Goal: Navigation & Orientation: Find specific page/section

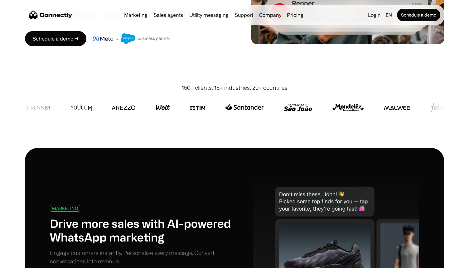
scroll to position [161, 0]
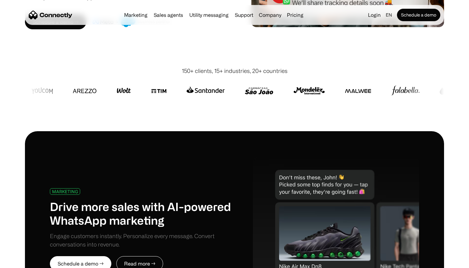
click at [244, 100] on div at bounding box center [234, 90] width 419 height 31
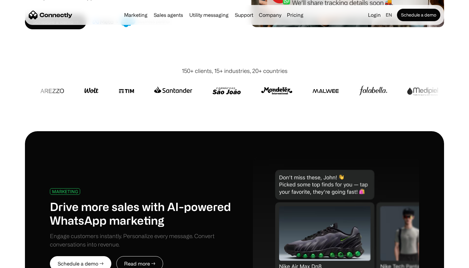
click at [271, 89] on img at bounding box center [276, 90] width 31 height 15
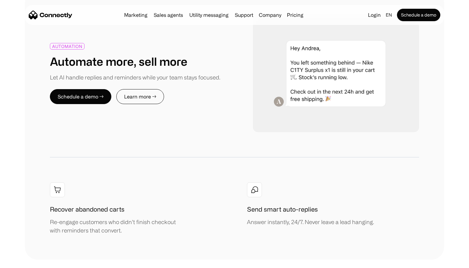
scroll to position [712, 0]
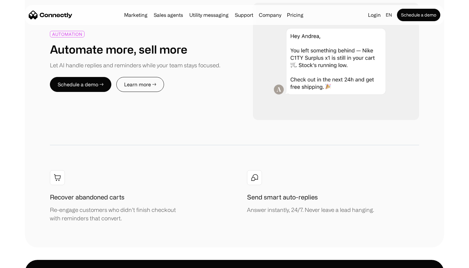
click at [277, 89] on img at bounding box center [336, 61] width 166 height 117
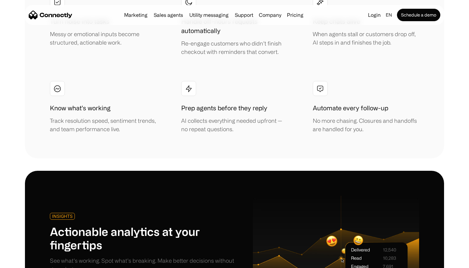
scroll to position [1416, 0]
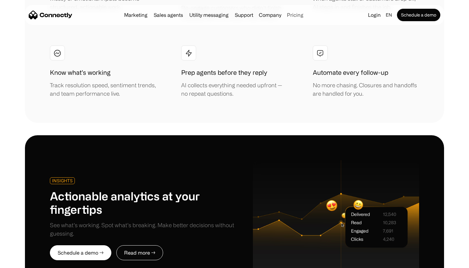
click at [293, 15] on link "Pricing" at bounding box center [295, 14] width 22 height 5
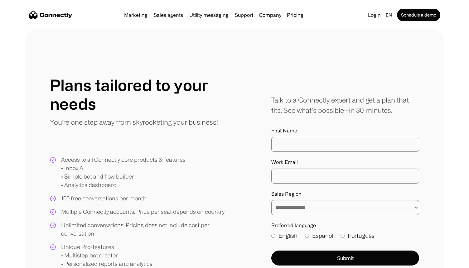
scroll to position [8, 0]
click at [385, 26] on link "中文" at bounding box center [384, 29] width 17 height 14
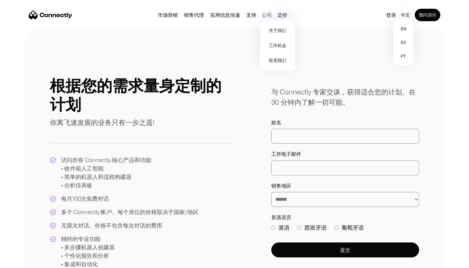
click at [262, 14] on div "公司" at bounding box center [267, 15] width 10 height 9
click at [273, 31] on link "关于我们" at bounding box center [277, 30] width 30 height 15
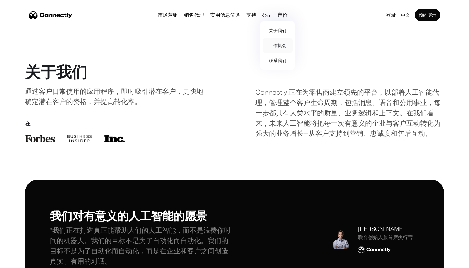
click at [277, 46] on link "工作机会" at bounding box center [277, 45] width 30 height 15
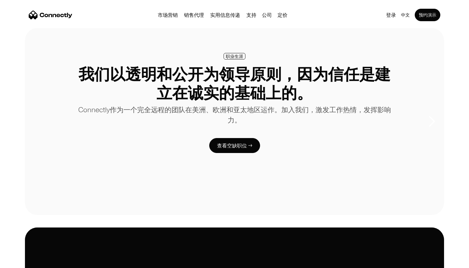
scroll to position [65, 0]
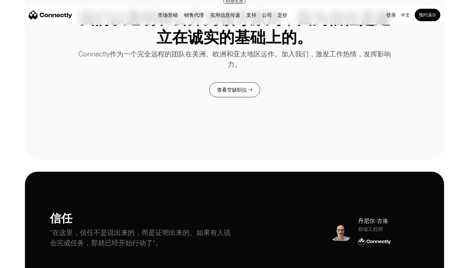
click at [229, 90] on link "查看空缺职位 →" at bounding box center [234, 89] width 51 height 15
